Goal: Information Seeking & Learning: Learn about a topic

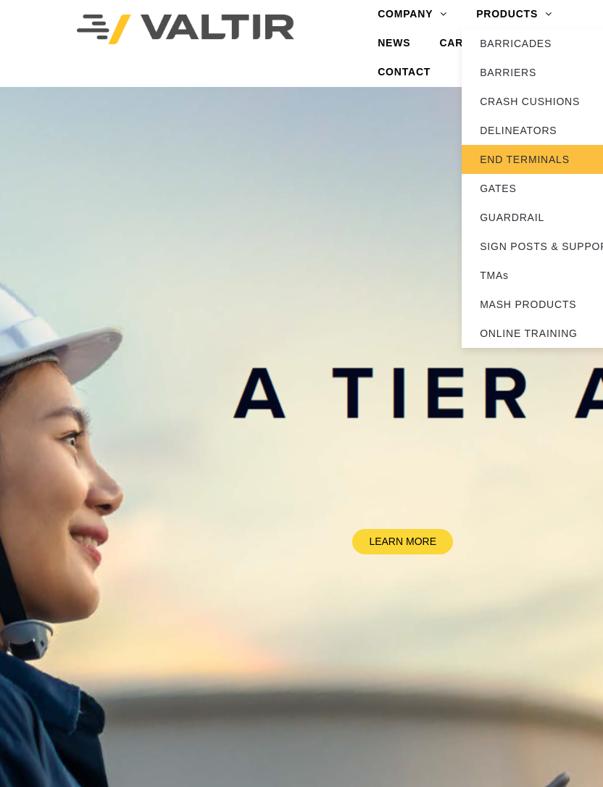
click at [502, 153] on link "END TERMINALS" at bounding box center [552, 159] width 181 height 29
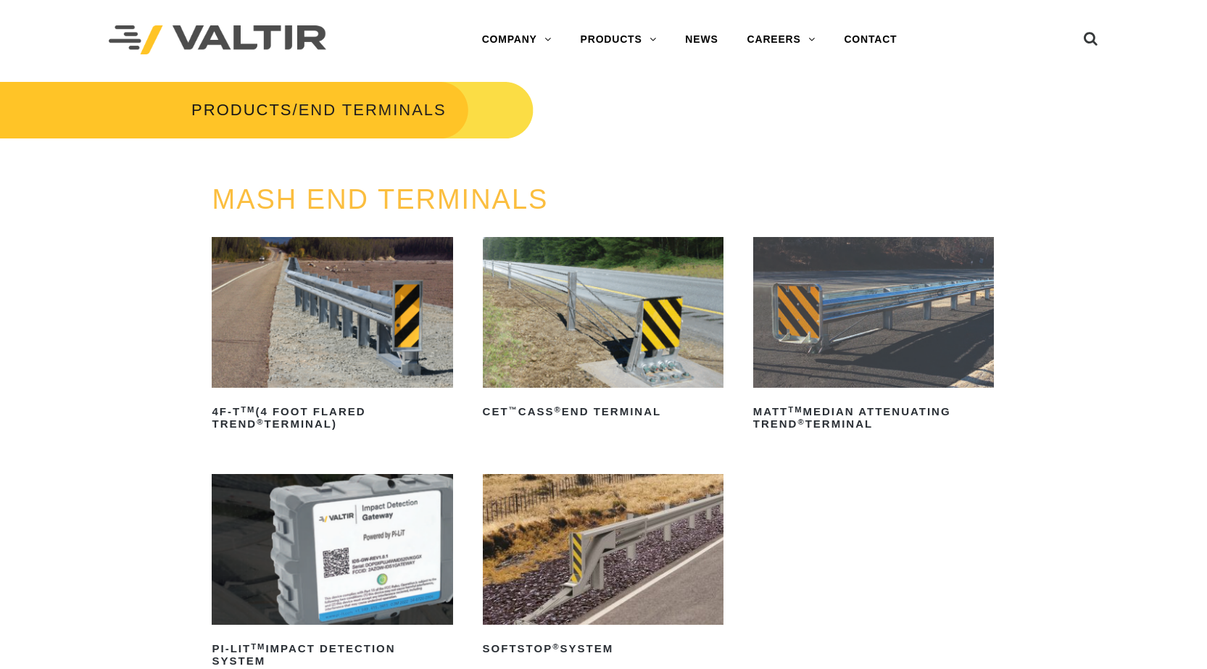
scroll to position [73, 0]
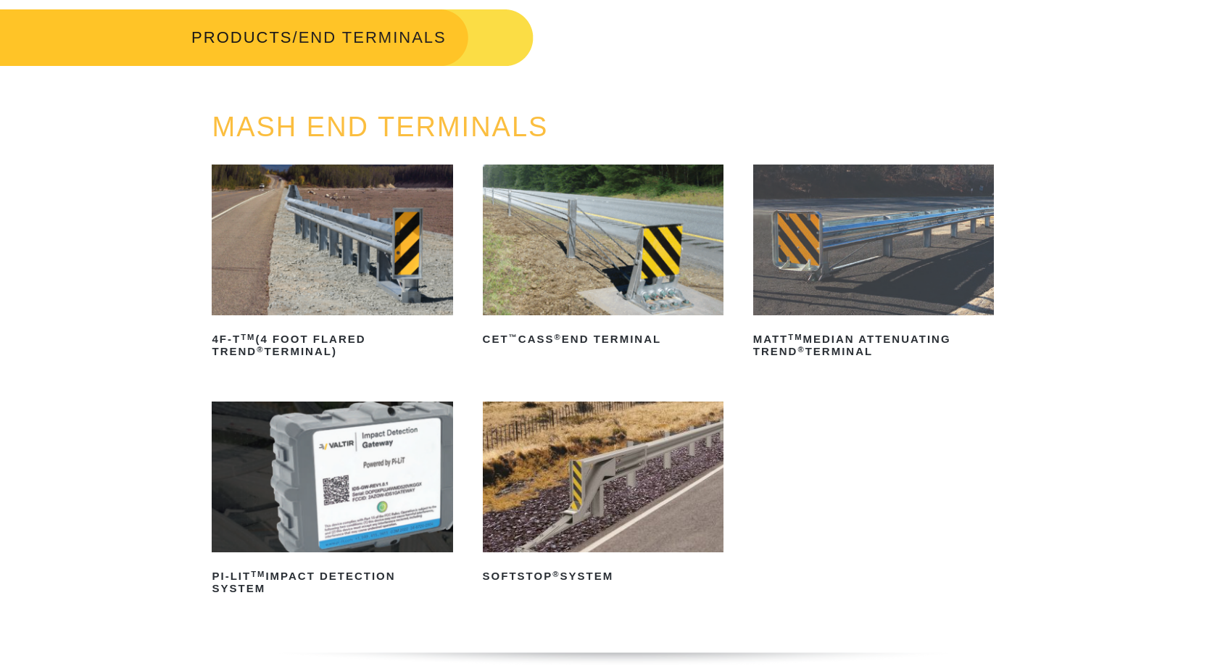
click at [283, 508] on img at bounding box center [332, 477] width 241 height 151
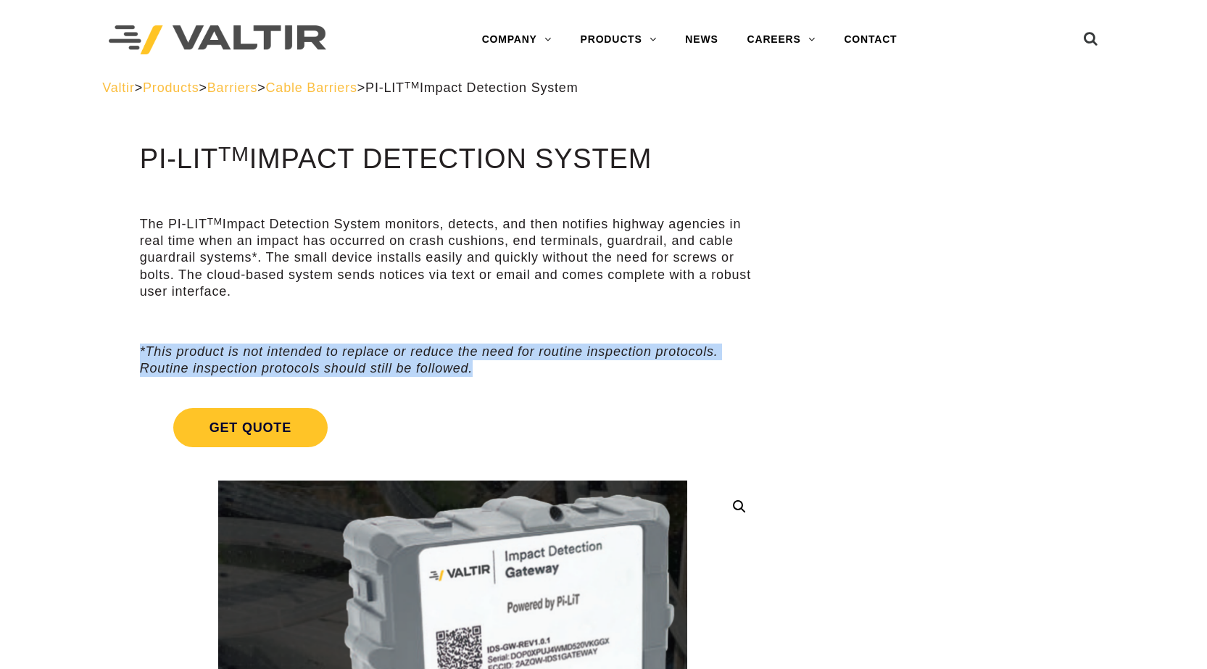
drag, startPoint x: 476, startPoint y: 370, endPoint x: 120, endPoint y: 356, distance: 356.3
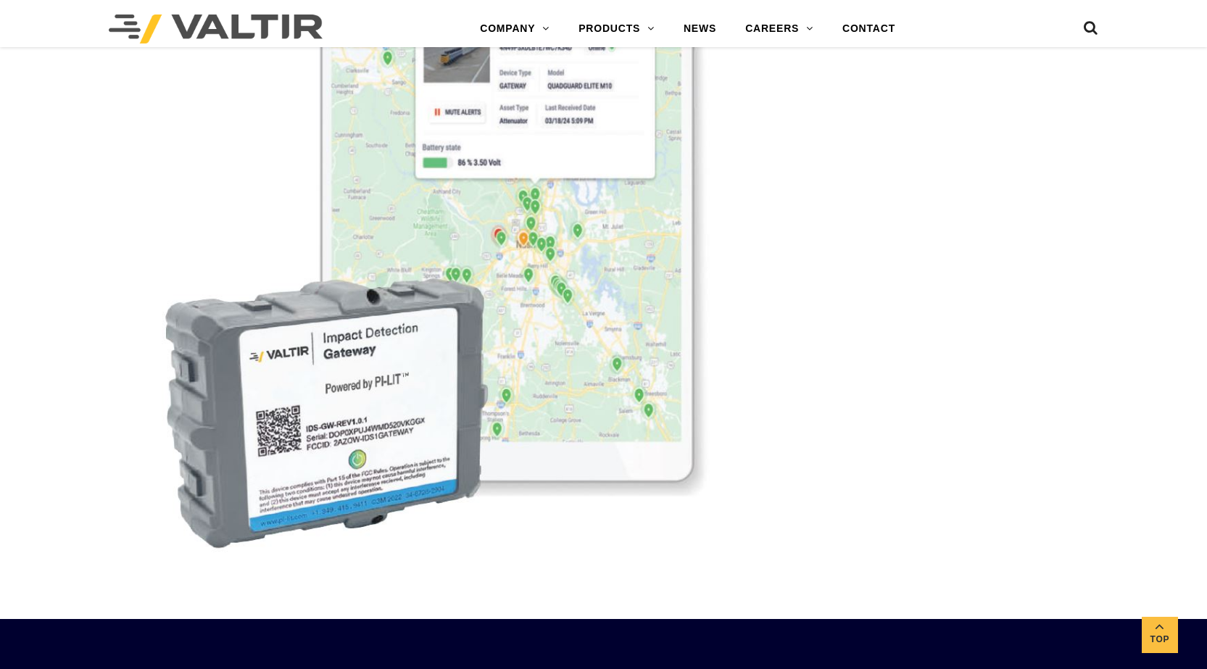
scroll to position [4350, 0]
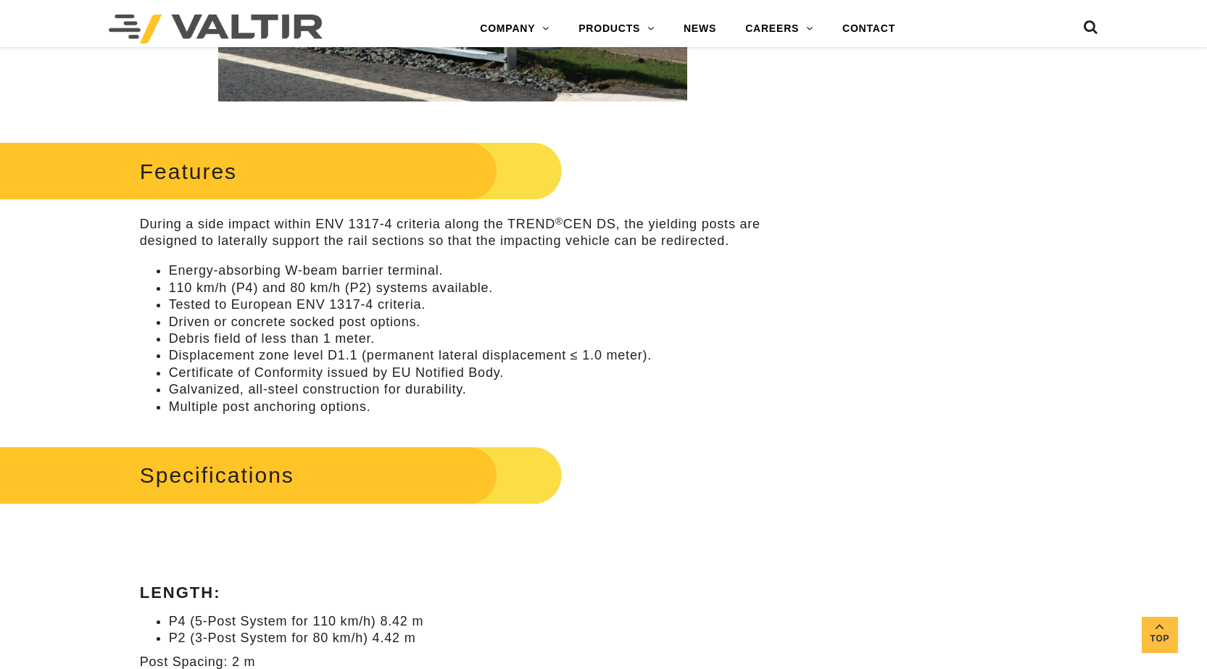
scroll to position [547, 0]
